Goal: Information Seeking & Learning: Learn about a topic

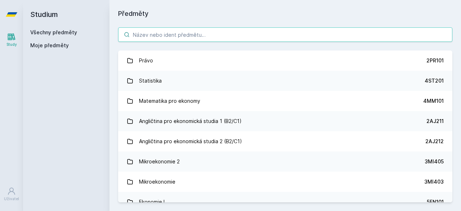
click at [182, 32] on input "search" at bounding box center [285, 34] width 334 height 14
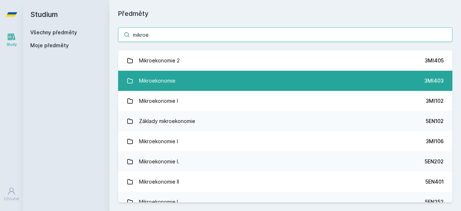
type input "mikroe"
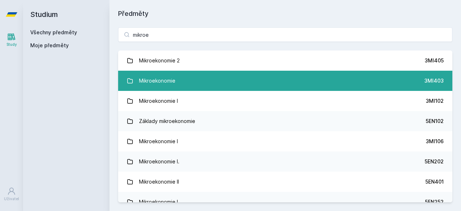
click at [193, 79] on link "Mikroekonomie 3MI403" at bounding box center [285, 81] width 334 height 20
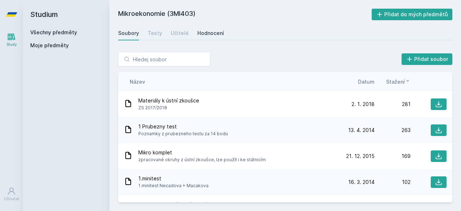
click at [210, 33] on div "Hodnocení" at bounding box center [210, 33] width 27 height 7
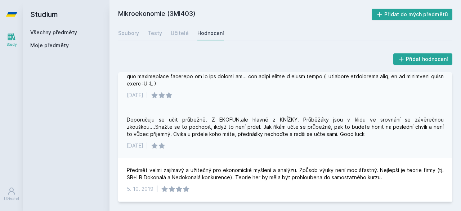
scroll to position [58, 0]
click at [179, 30] on div "Učitelé" at bounding box center [180, 33] width 18 height 7
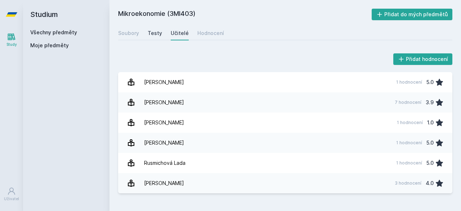
click at [153, 34] on div "Testy" at bounding box center [155, 33] width 14 height 7
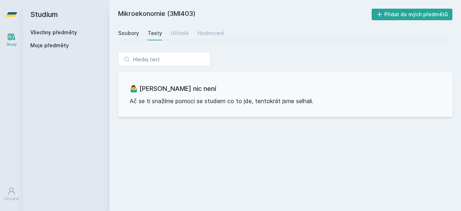
click at [134, 31] on div "Soubory" at bounding box center [128, 33] width 21 height 7
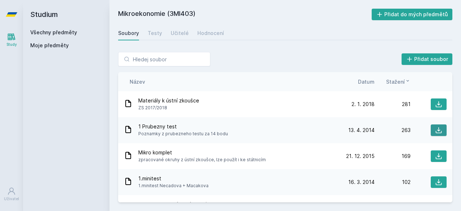
click at [436, 130] on icon at bounding box center [439, 130] width 6 height 6
